Goal: Information Seeking & Learning: Learn about a topic

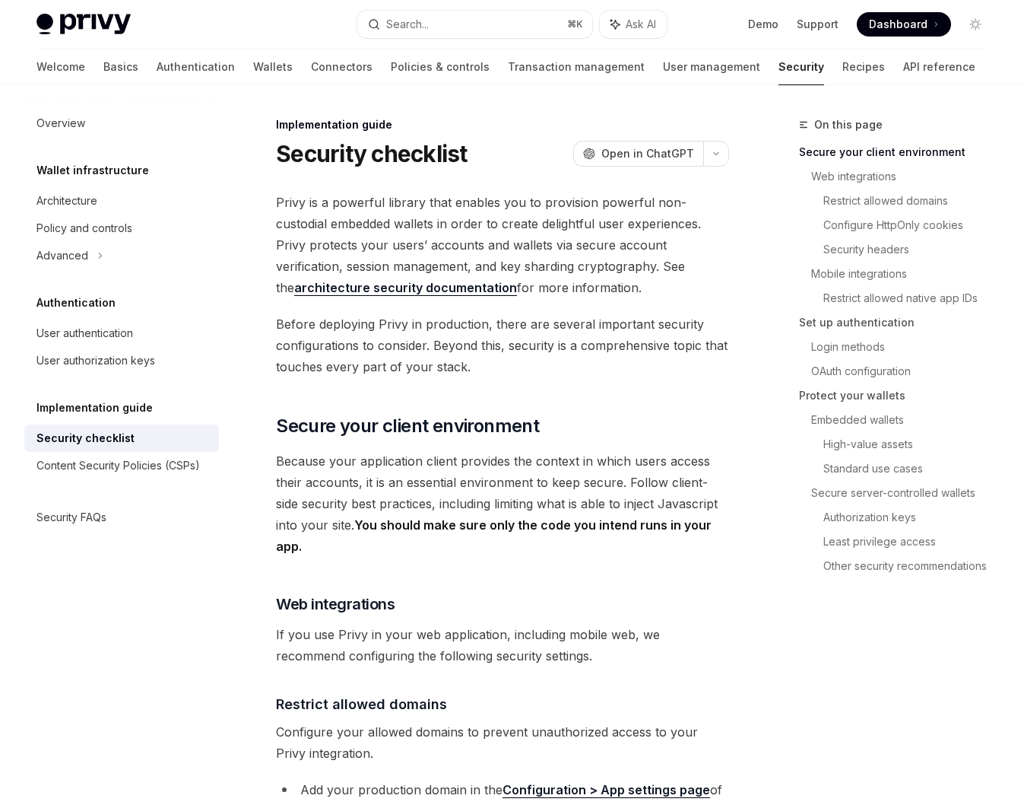
click at [484, 265] on span "Privy is a powerful library that enables you to provision powerful non-custodia…" at bounding box center [502, 245] width 453 height 106
click at [462, 624] on span "If you use Privy in your web application, including mobile web, we recommend co…" at bounding box center [502, 645] width 453 height 43
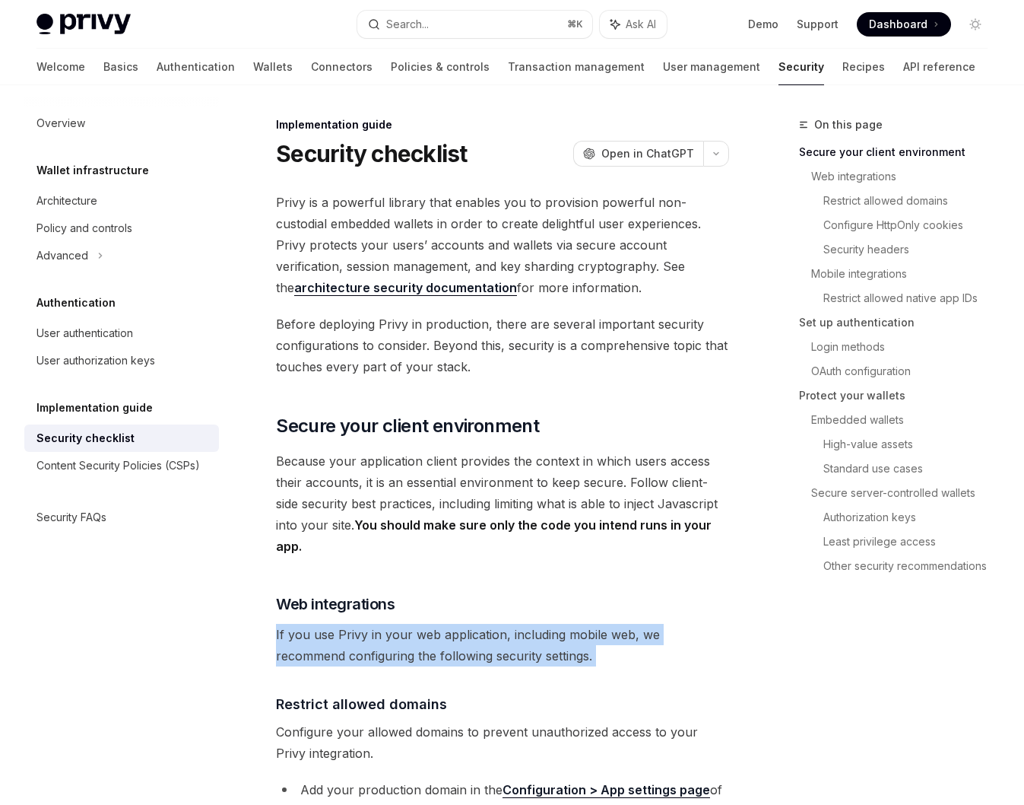
click at [462, 624] on span "If you use Privy in your web application, including mobile web, we recommend co…" at bounding box center [502, 645] width 453 height 43
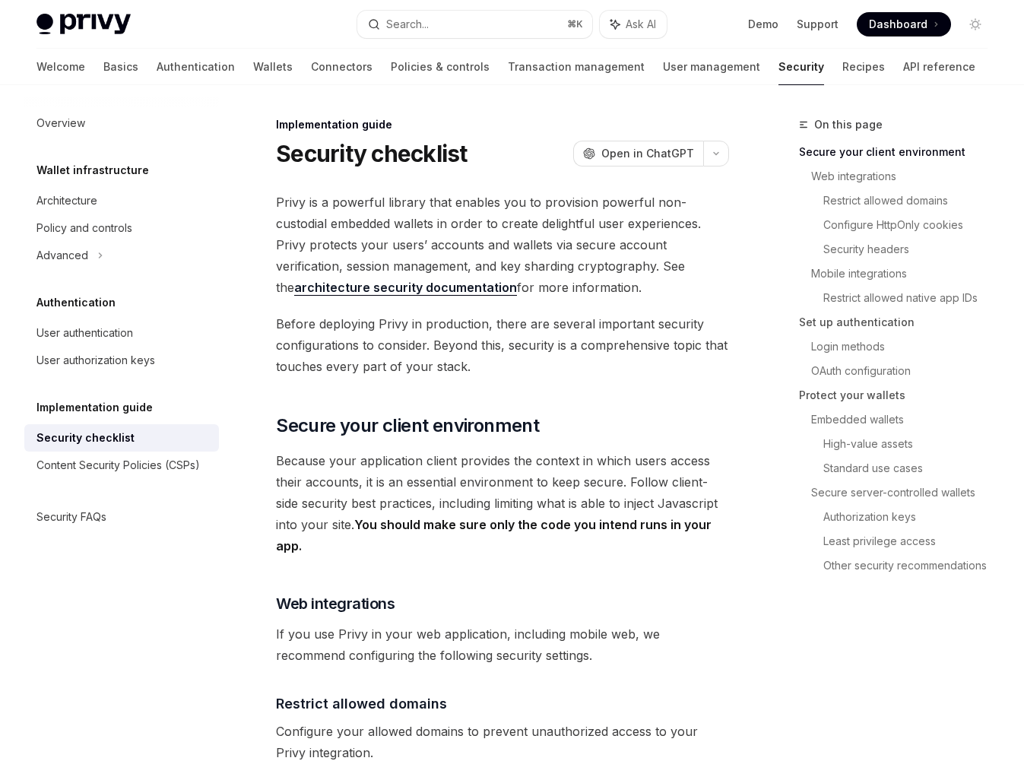
click at [342, 202] on span "Privy is a powerful library that enables you to provision powerful non-custodia…" at bounding box center [502, 245] width 453 height 106
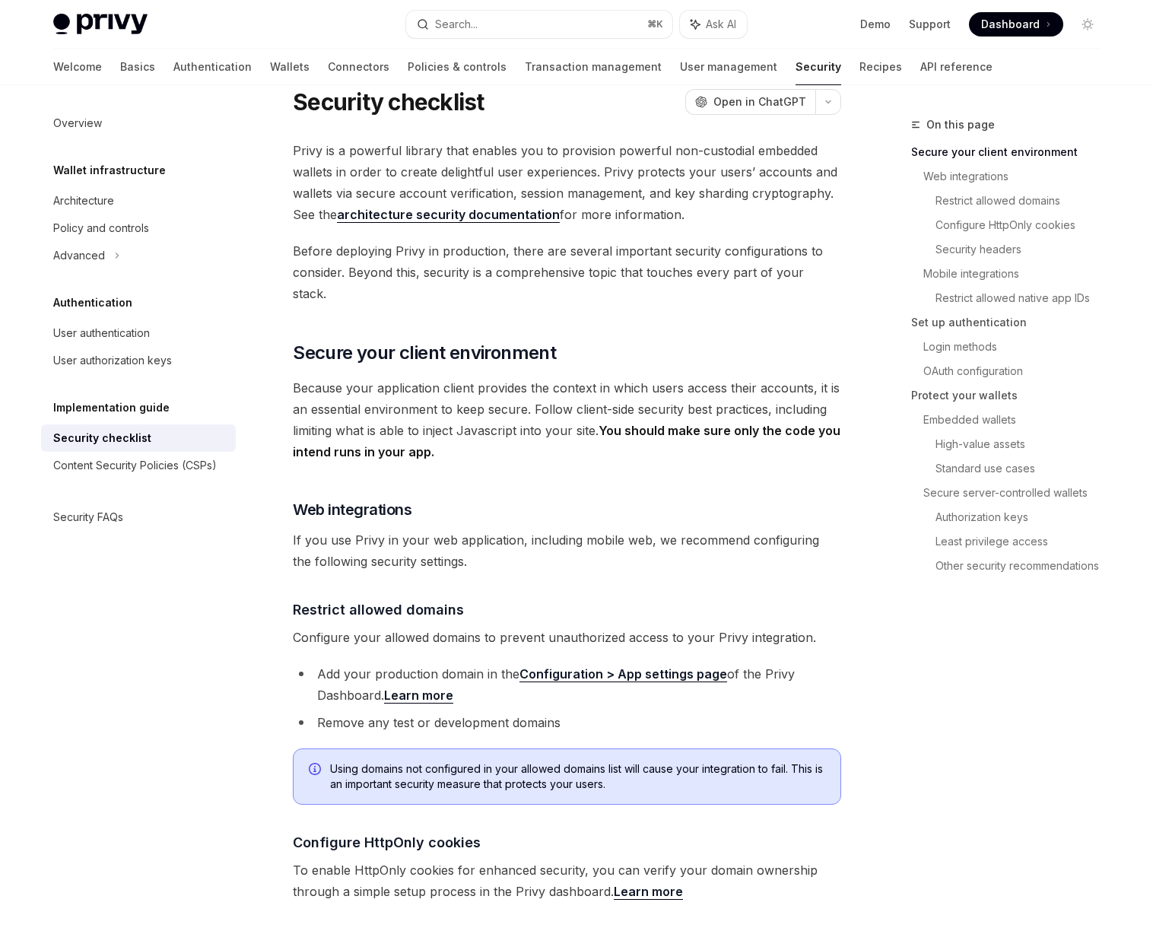
scroll to position [48, 0]
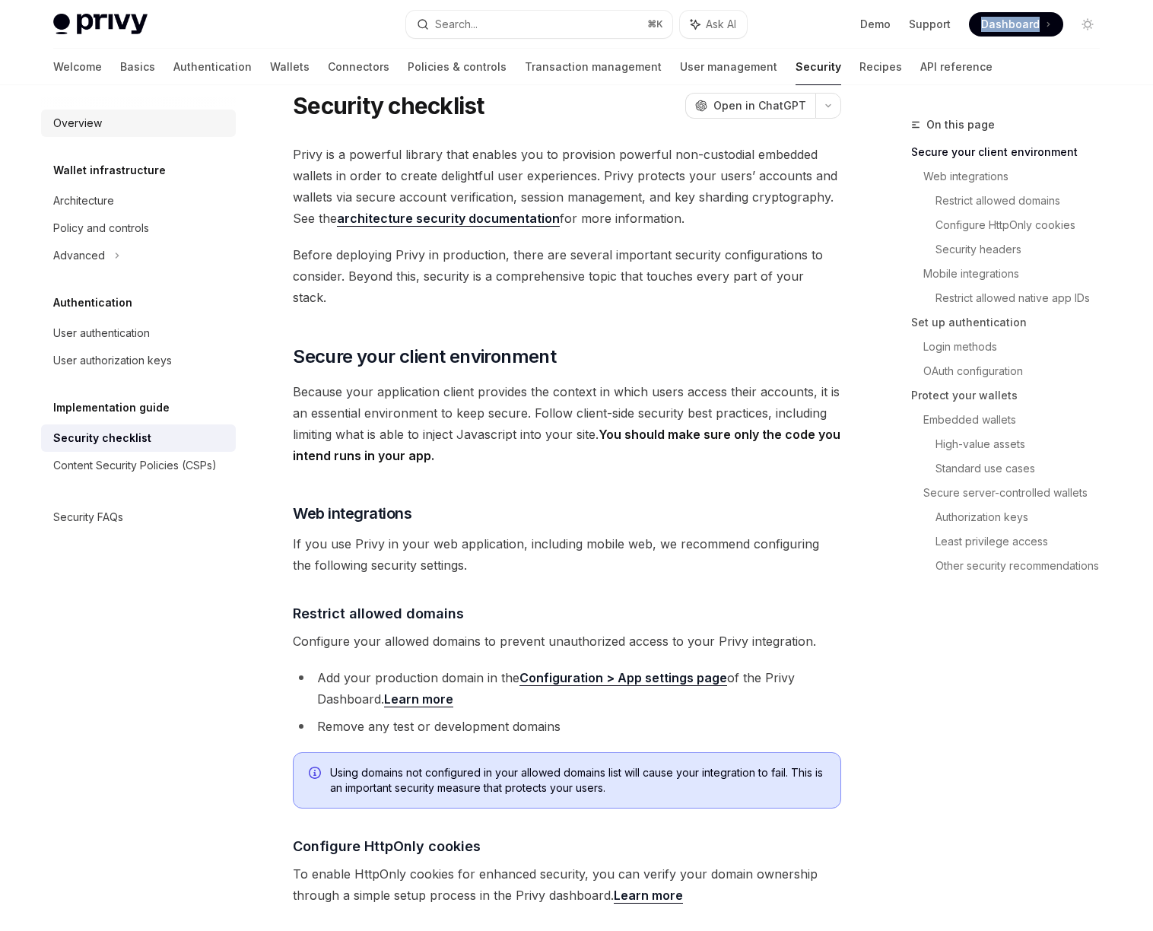
click at [118, 125] on div "Overview" at bounding box center [139, 123] width 173 height 18
type textarea "*"
